Goal: Communication & Community: Ask a question

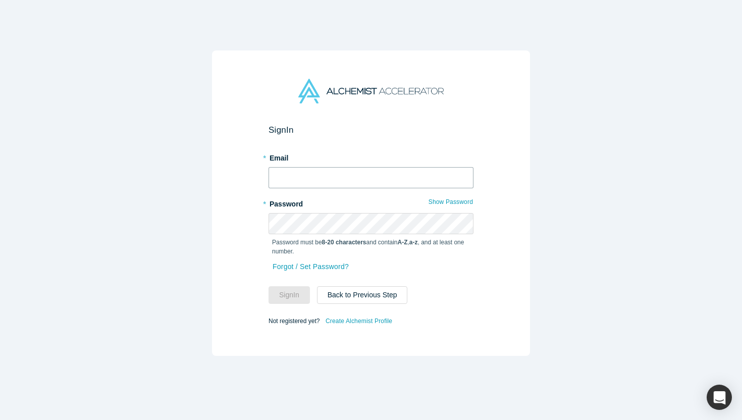
click at [345, 183] on input "text" at bounding box center [370, 177] width 205 height 21
click at [349, 176] on input "text" at bounding box center [370, 177] width 205 height 21
type input "[EMAIL_ADDRESS][DOMAIN_NAME]"
click at [287, 298] on button "Sign In" at bounding box center [288, 295] width 41 height 18
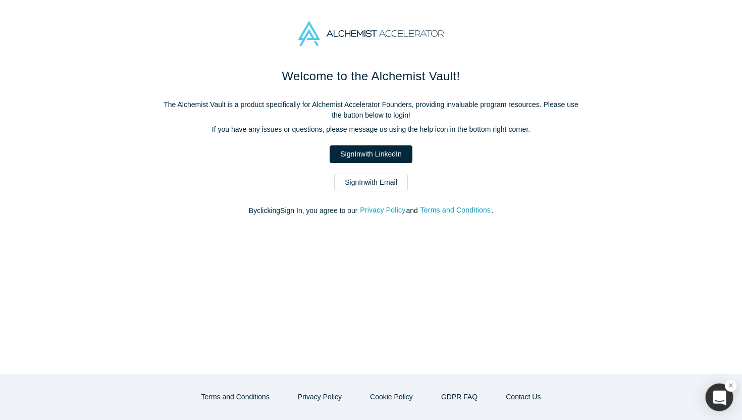
click at [714, 395] on div "button" at bounding box center [719, 397] width 28 height 28
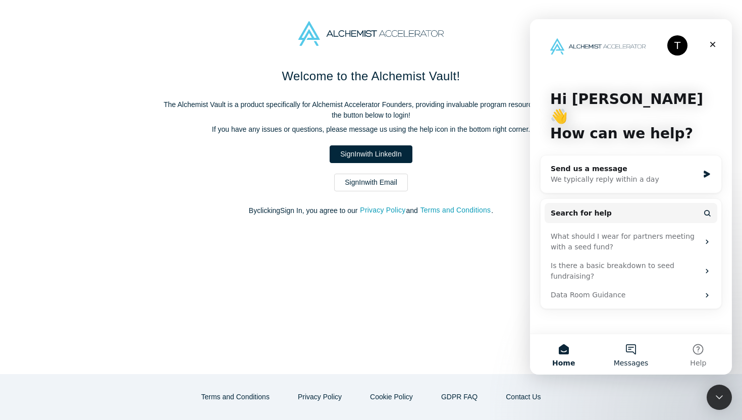
click at [633, 352] on button "Messages" at bounding box center [630, 354] width 67 height 40
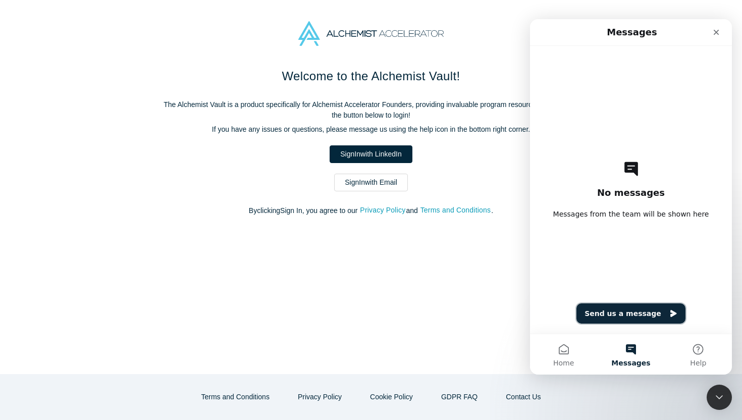
click at [624, 313] on button "Send us a message" at bounding box center [630, 313] width 109 height 20
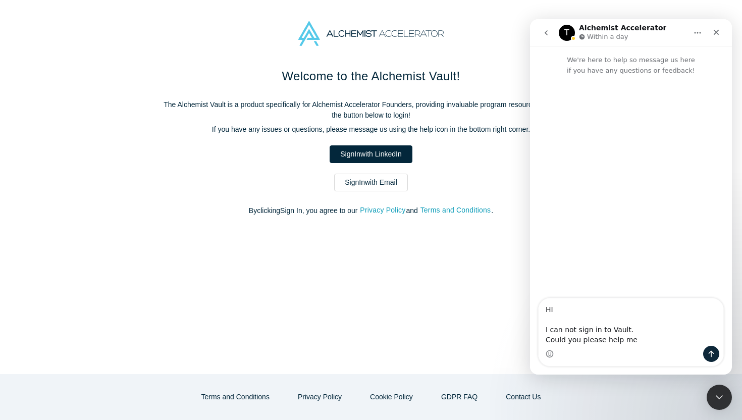
type textarea "HI I can not sign in to Vault. Could you please help me?"
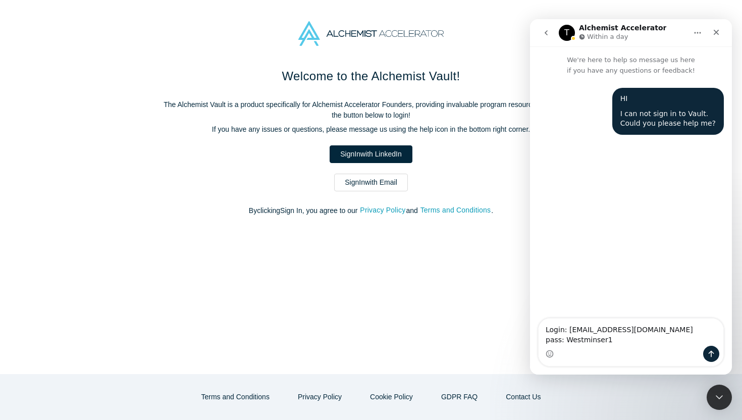
type textarea "Login: otabek.suvonov@salesdoc.io pass: Westminser1"
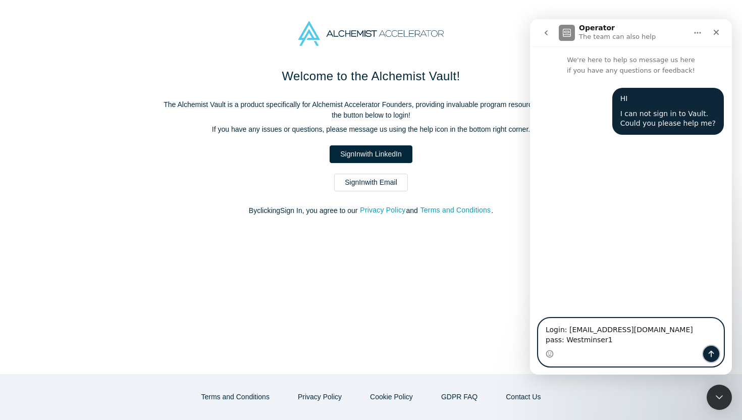
click at [712, 351] on icon "Send a message…" at bounding box center [711, 354] width 8 height 8
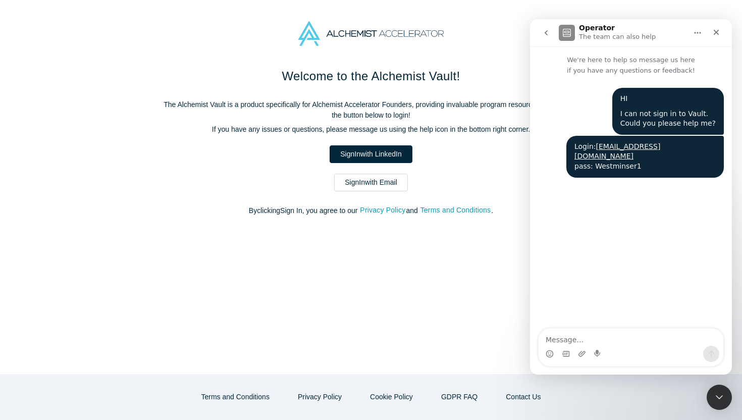
click at [620, 260] on div "HI I can not sign in to Vault. Could you please help me? Otabek • 7m ago Login:…" at bounding box center [631, 203] width 202 height 254
click at [639, 266] on div "HI I can not sign in to Vault. Could you please help me? Otabek • 11m ago Login…" at bounding box center [631, 203] width 202 height 254
click at [426, 229] on div "Welcome to the Alchemist Vault! The Alchemist Vault is a product specifically f…" at bounding box center [371, 220] width 742 height 307
click at [718, 401] on div "button" at bounding box center [719, 397] width 28 height 28
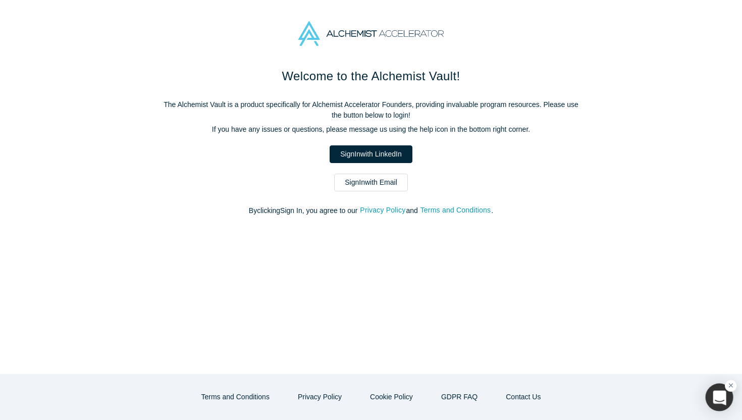
click at [716, 402] on div "button" at bounding box center [719, 397] width 28 height 28
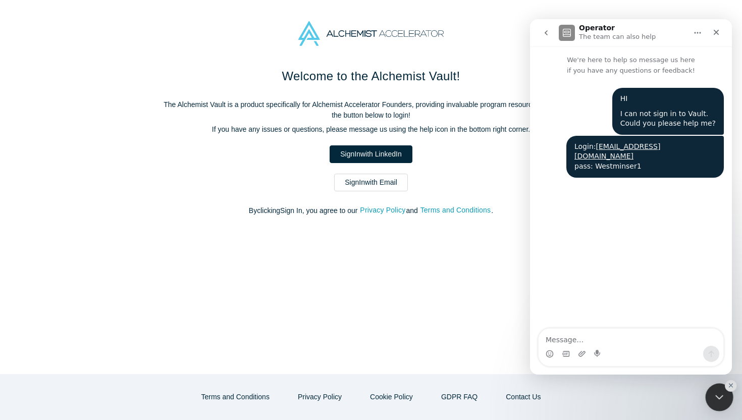
click at [716, 402] on icon "button" at bounding box center [718, 397] width 13 height 13
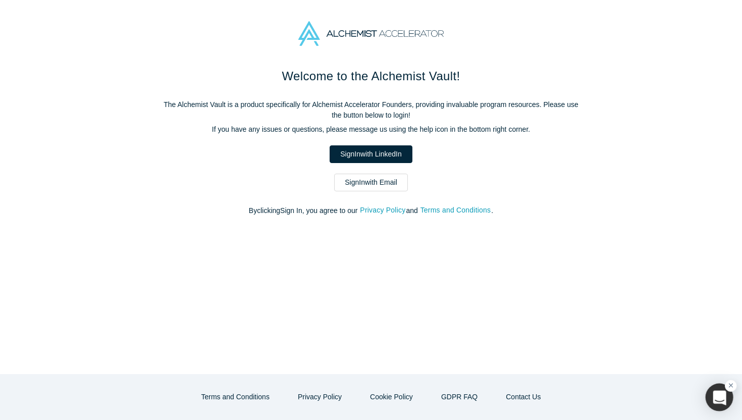
click at [713, 394] on div "button" at bounding box center [719, 397] width 28 height 28
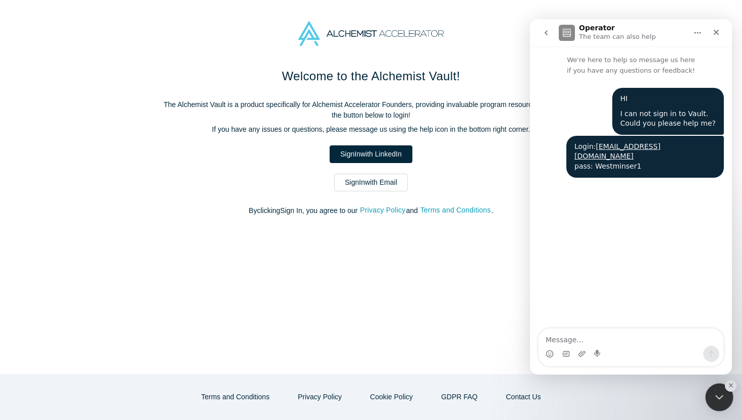
click at [720, 397] on icon "button" at bounding box center [719, 397] width 8 height 4
